Goal: Navigation & Orientation: Find specific page/section

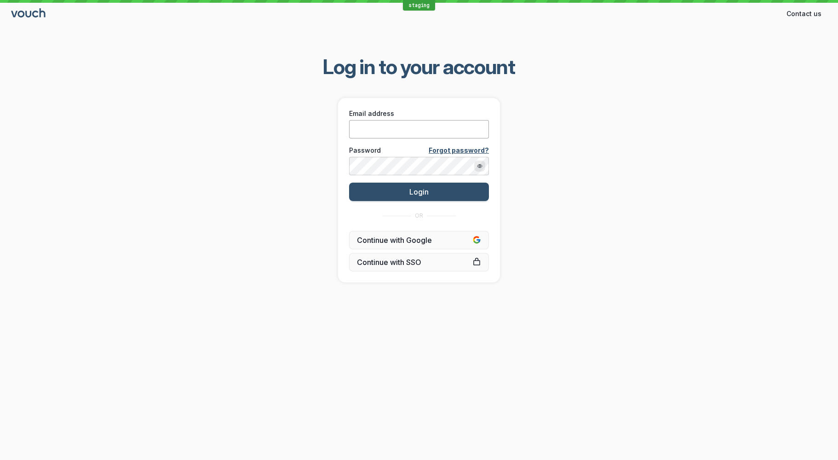
click at [451, 133] on input "Email address" at bounding box center [419, 129] width 140 height 18
type input "[EMAIL_ADDRESS][DOMAIN_NAME]"
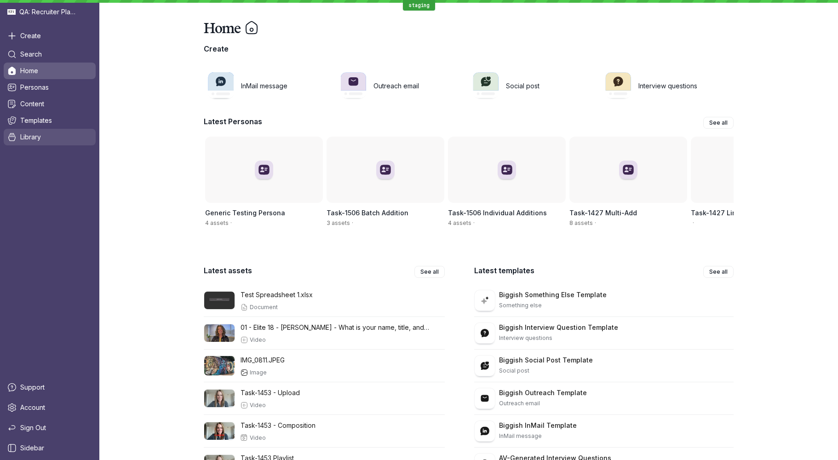
click at [36, 138] on span "Library" at bounding box center [30, 136] width 21 height 9
